Goal: Navigation & Orientation: Understand site structure

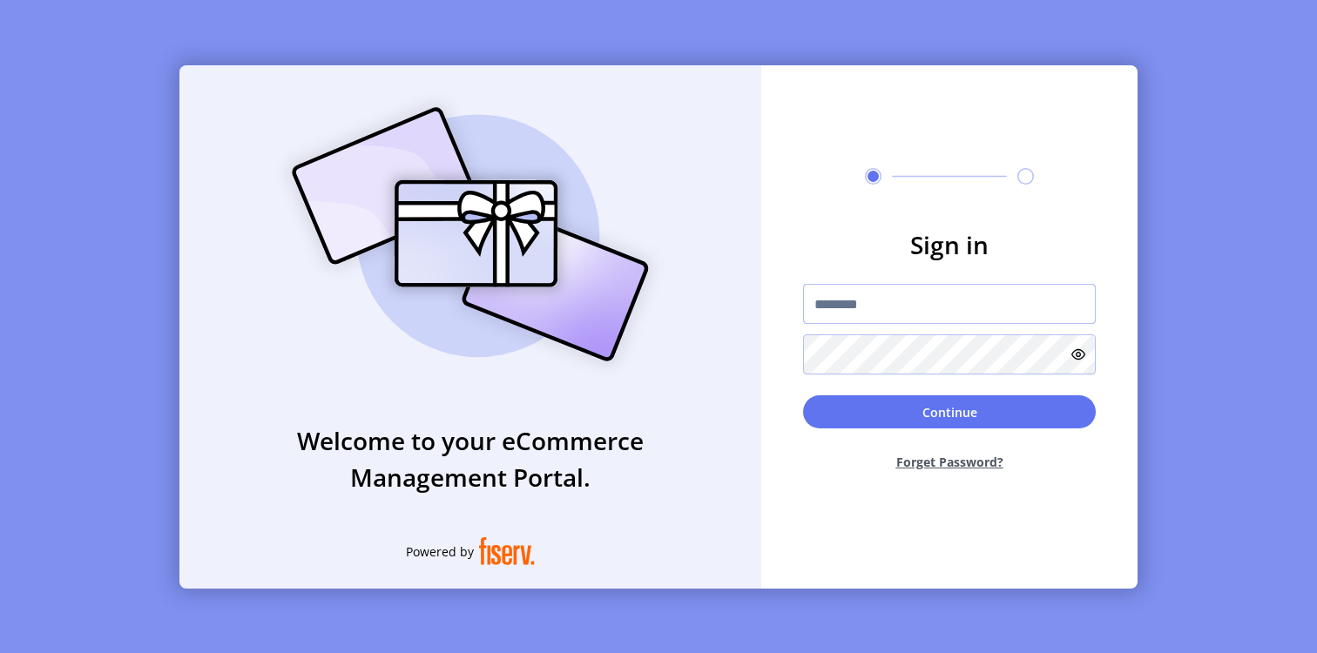
click at [866, 293] on input "text" at bounding box center [949, 304] width 293 height 40
paste input "**********"
type input "**********"
click at [803, 395] on button "Continue" at bounding box center [949, 411] width 293 height 33
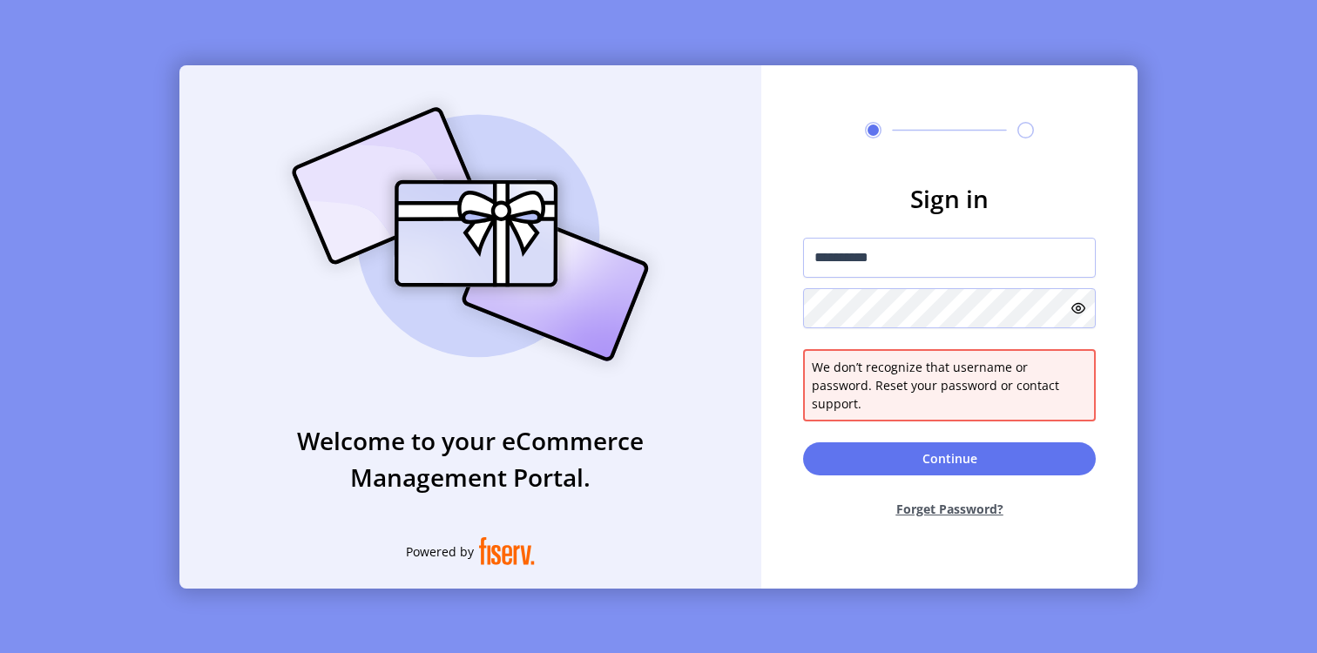
click at [1081, 312] on icon at bounding box center [1078, 308] width 14 height 14
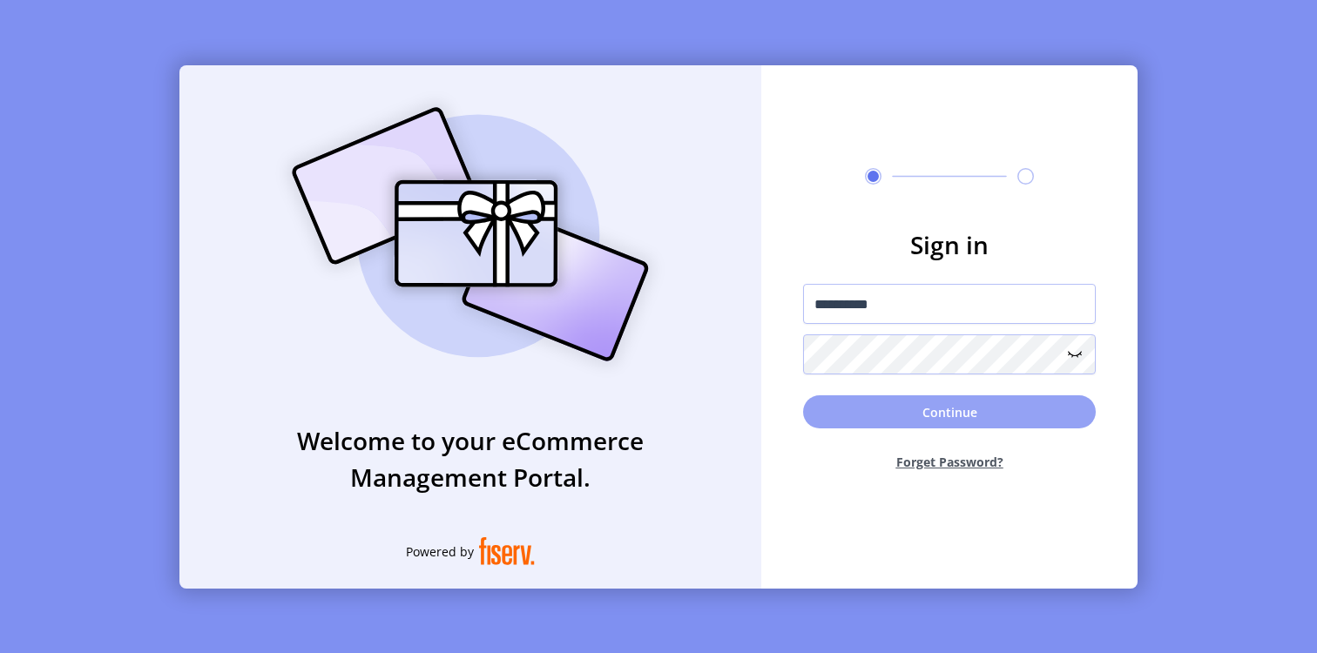
click at [948, 405] on button "Continue" at bounding box center [949, 411] width 293 height 33
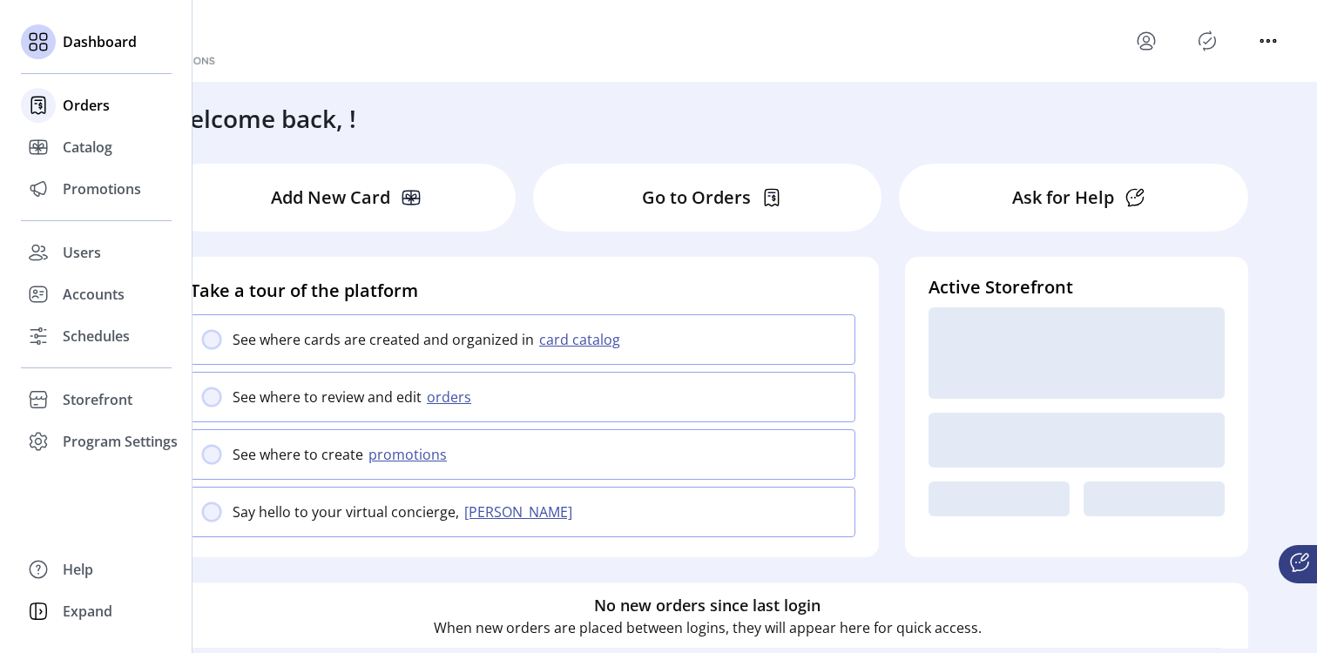
click at [44, 114] on icon at bounding box center [38, 105] width 28 height 28
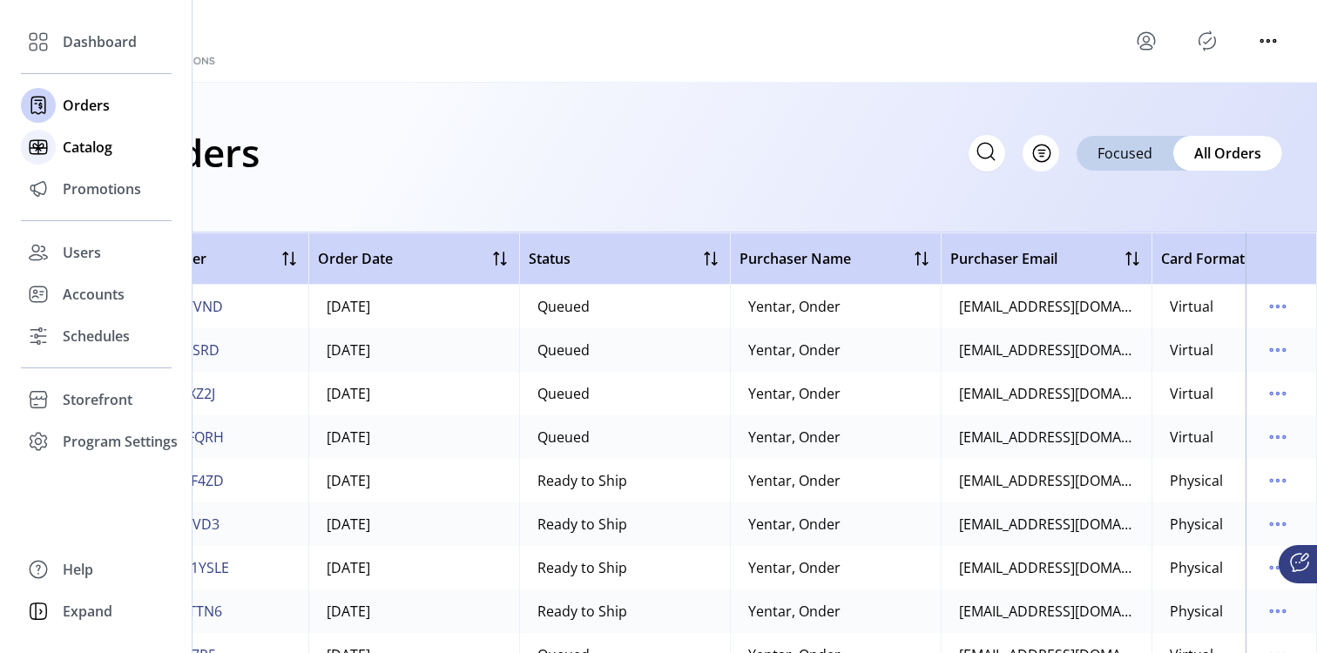
click at [41, 150] on icon at bounding box center [38, 147] width 28 height 28
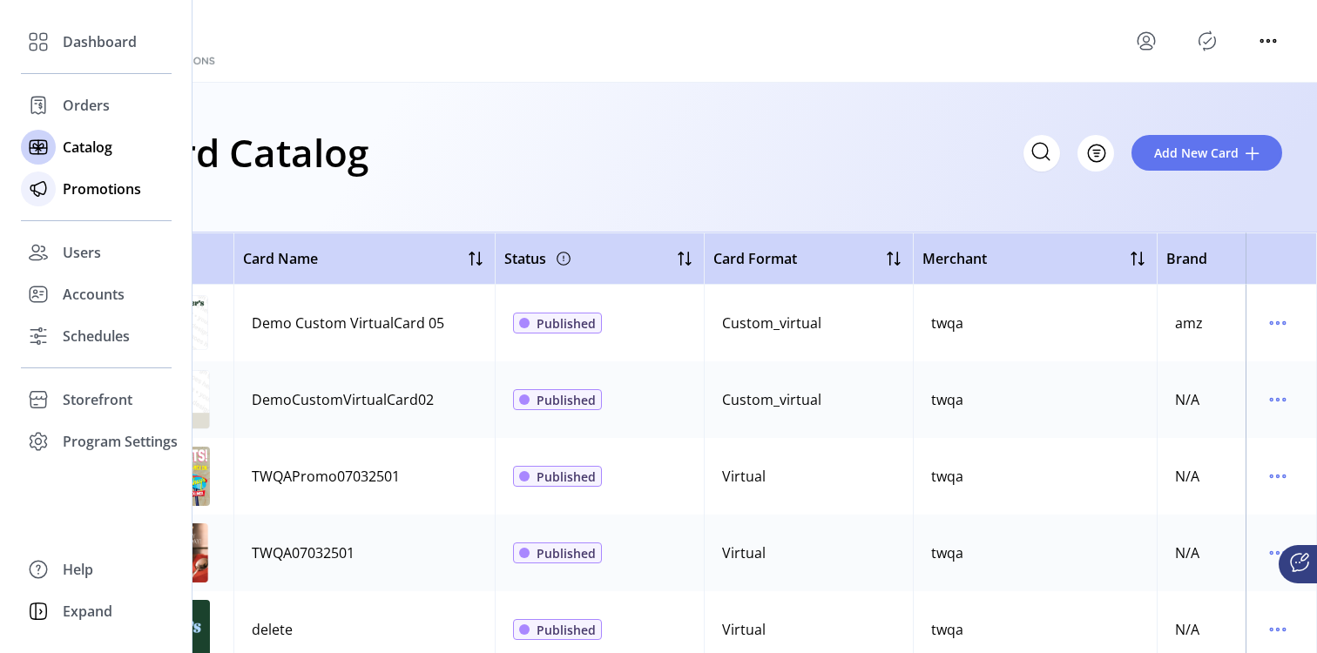
click at [59, 199] on div "Promotions" at bounding box center [96, 189] width 151 height 42
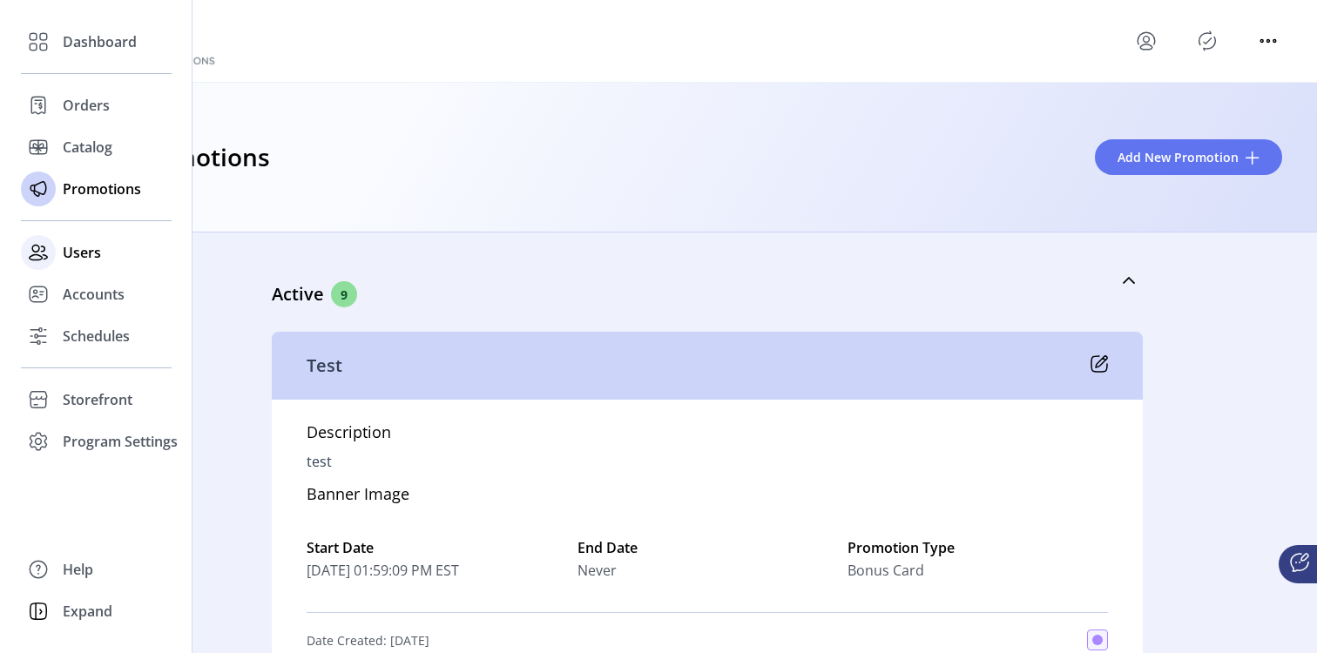
click at [69, 255] on span "Users" at bounding box center [82, 252] width 38 height 21
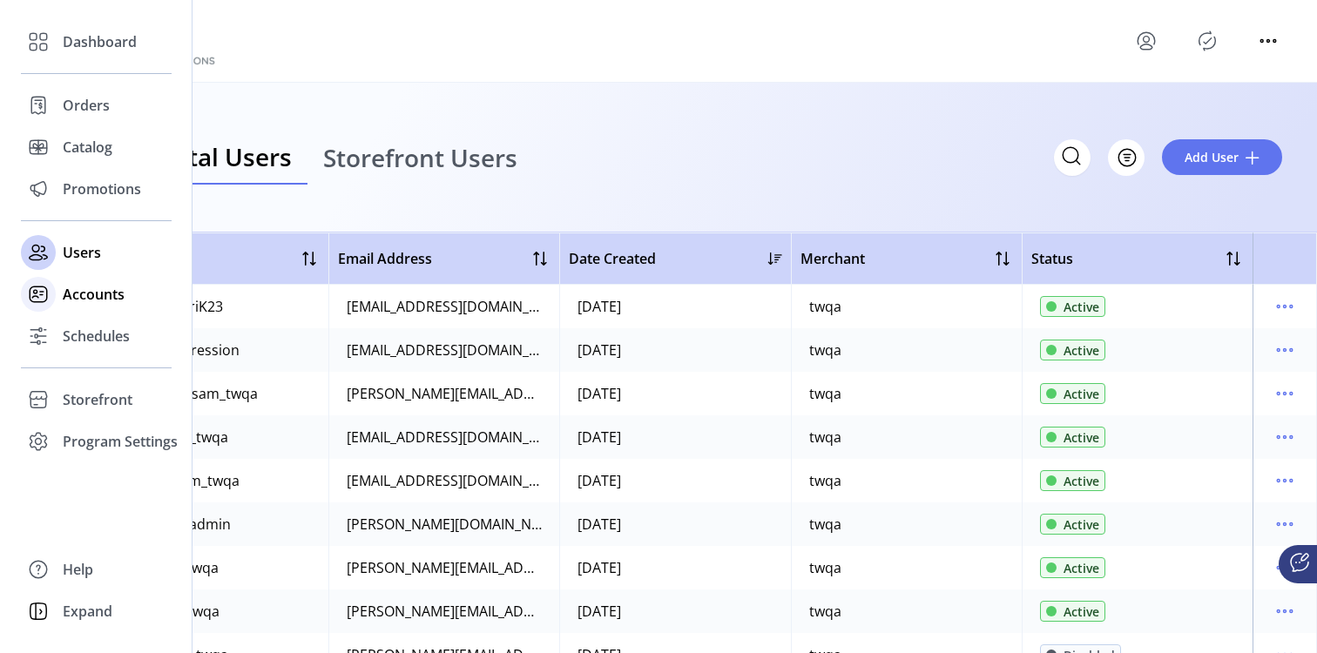
click at [72, 300] on span "Accounts" at bounding box center [94, 294] width 62 height 21
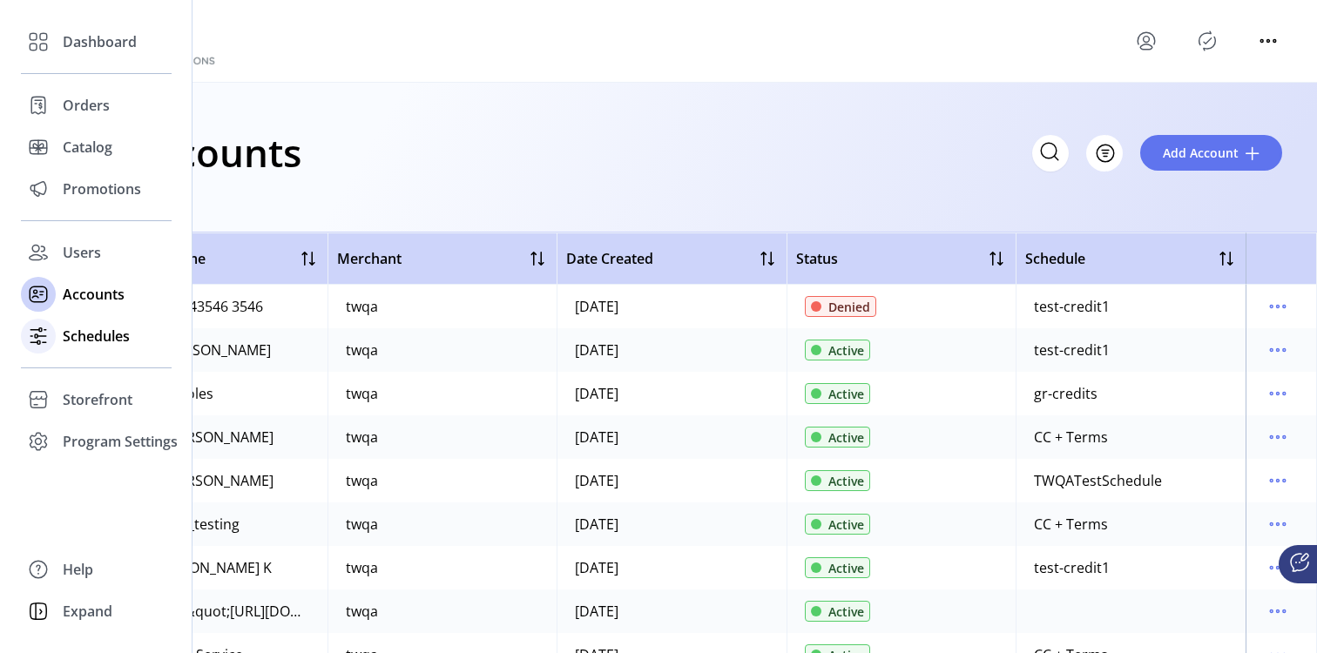
click at [101, 340] on span "Schedules" at bounding box center [96, 336] width 67 height 21
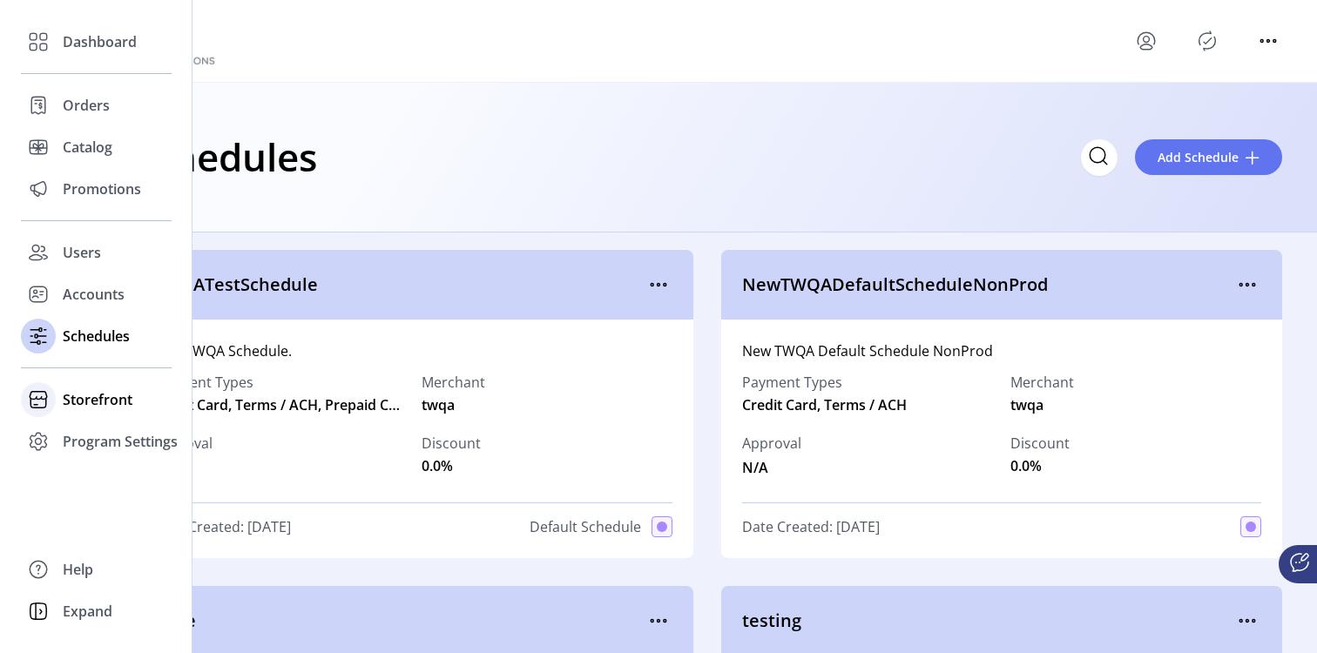
click at [98, 401] on span "Storefront" at bounding box center [98, 399] width 70 height 21
click at [99, 424] on span "Configuration" at bounding box center [108, 434] width 91 height 21
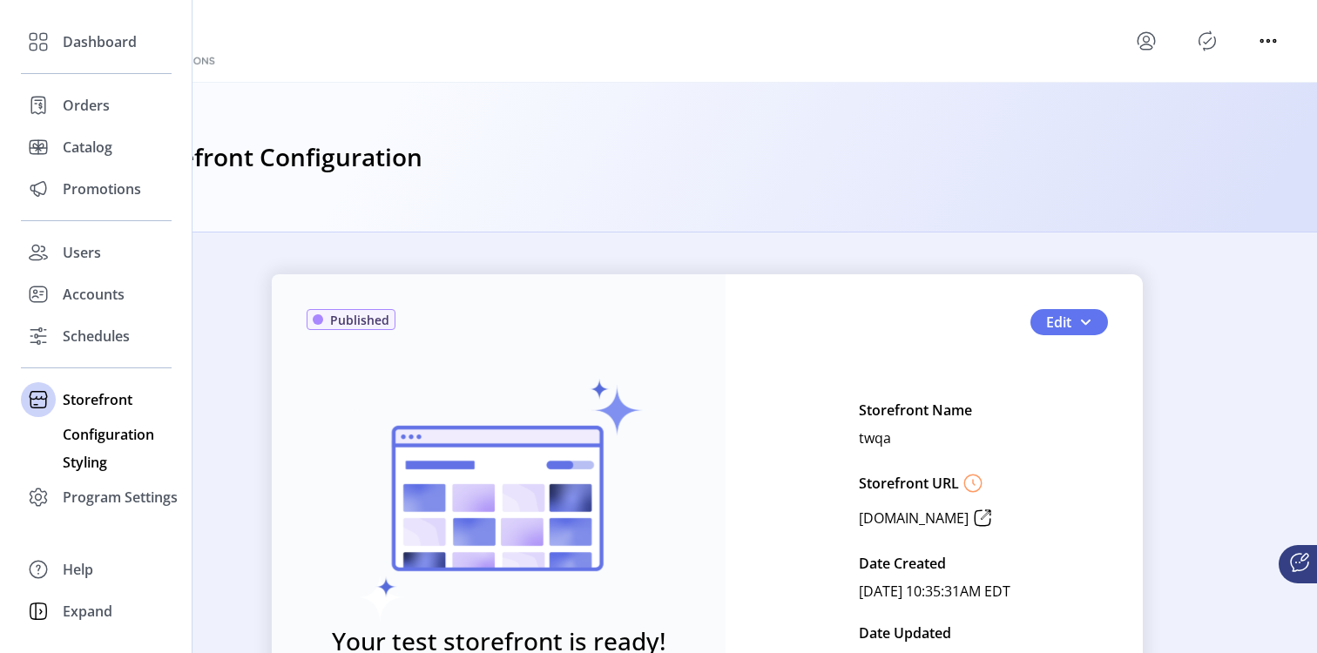
click at [100, 460] on span "Styling" at bounding box center [85, 462] width 44 height 21
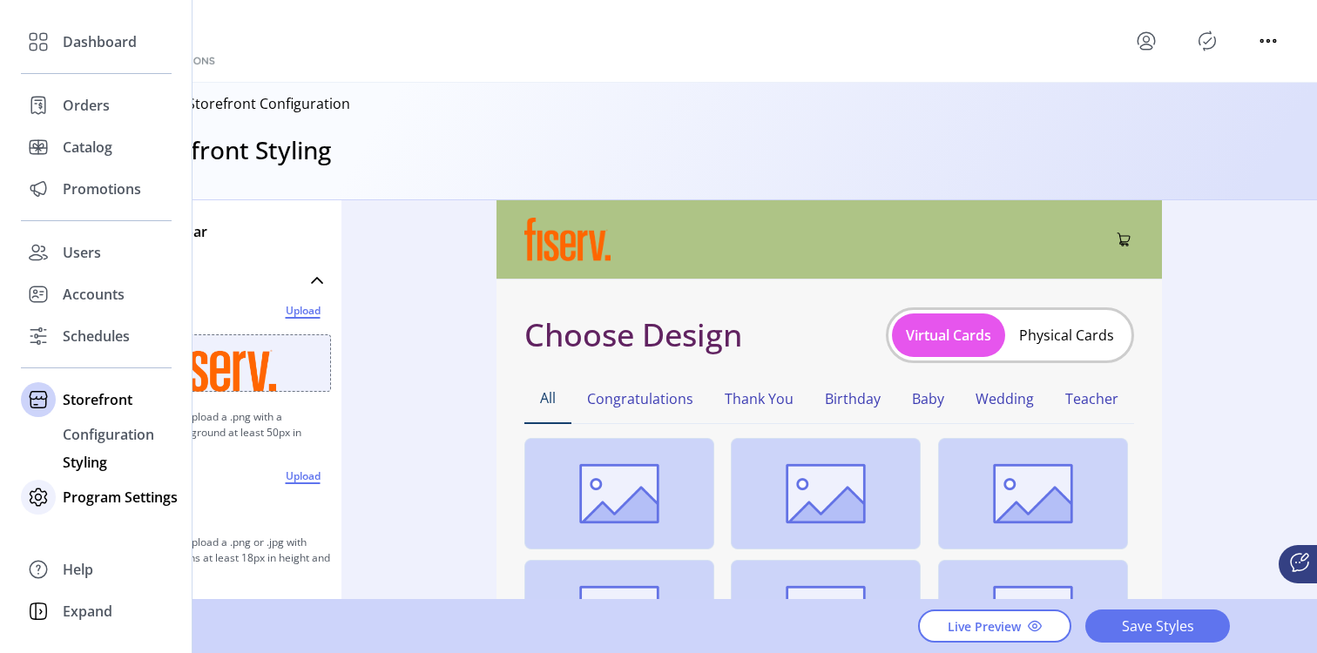
click at [95, 503] on span "Program Settings" at bounding box center [120, 497] width 115 height 21
click at [94, 475] on span "Templates" at bounding box center [97, 476] width 69 height 21
